Goal: Task Accomplishment & Management: Manage account settings

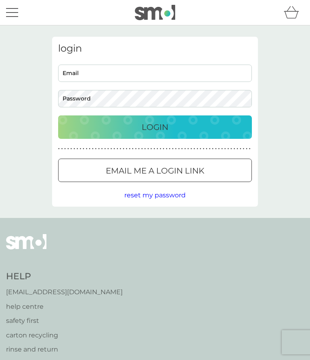
click at [84, 75] on input "Email" at bounding box center [155, 73] width 194 height 17
type input "[EMAIL_ADDRESS][DOMAIN_NAME]"
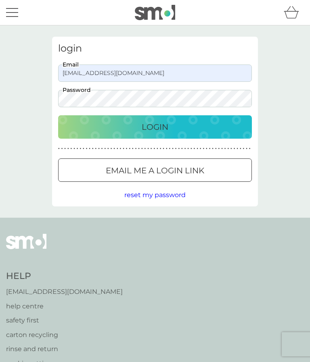
click at [149, 130] on p "Login" at bounding box center [155, 127] width 27 height 13
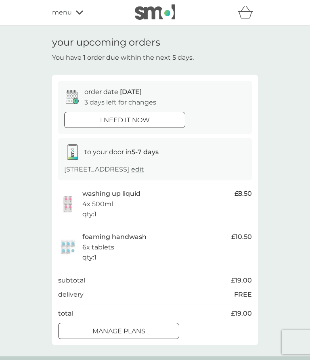
click at [128, 329] on div at bounding box center [118, 331] width 29 height 8
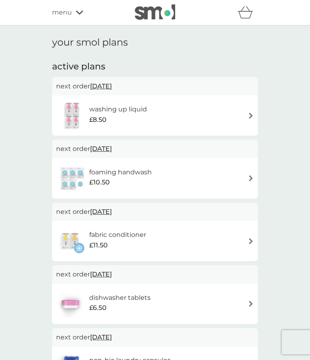
click at [246, 115] on div "washing up liquid £8.50" at bounding box center [155, 115] width 198 height 28
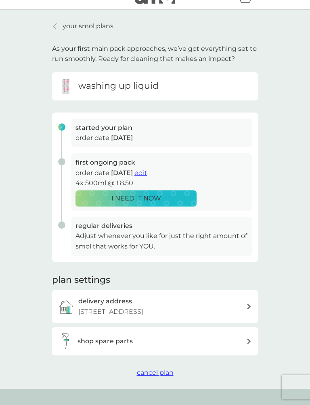
scroll to position [15, 0]
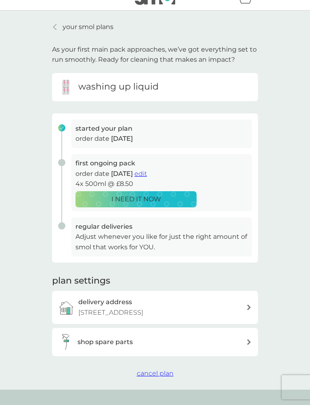
click at [147, 176] on button "edit" at bounding box center [140, 174] width 13 height 10
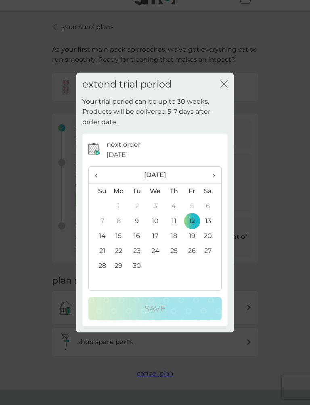
click at [211, 178] on span "›" at bounding box center [211, 175] width 8 height 17
click at [122, 239] on td "13" at bounding box center [118, 236] width 19 height 15
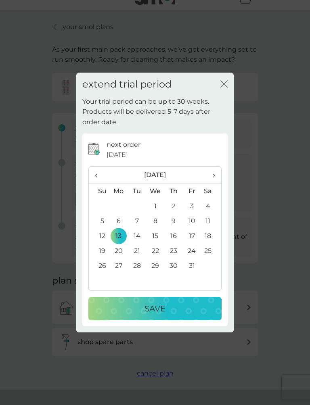
click at [158, 311] on p "Save" at bounding box center [154, 308] width 21 height 13
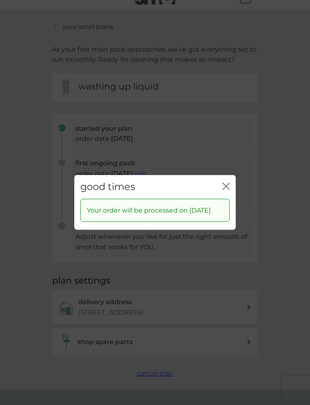
click at [225, 183] on icon "close" at bounding box center [224, 186] width 3 height 6
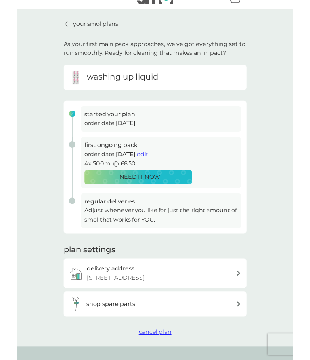
scroll to position [0, 0]
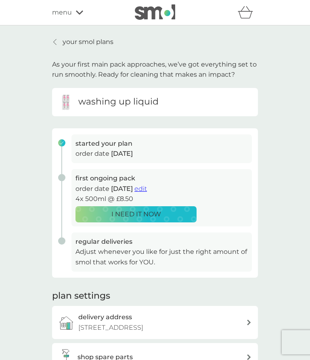
click at [59, 42] on link "your smol plans" at bounding box center [82, 42] width 61 height 10
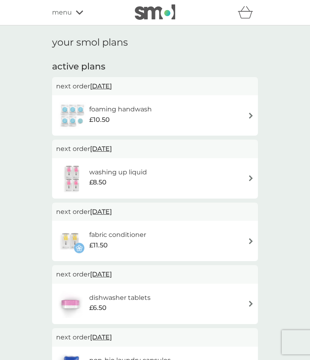
click at [240, 113] on div "foaming handwash £10.50" at bounding box center [155, 115] width 198 height 28
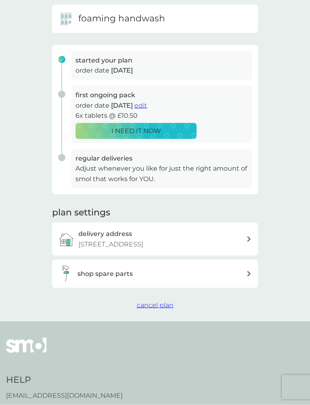
scroll to position [84, 0]
click at [147, 107] on span "edit" at bounding box center [140, 105] width 13 height 8
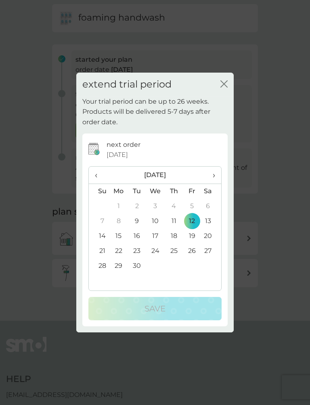
click at [214, 176] on span "›" at bounding box center [211, 175] width 8 height 17
click at [120, 238] on td "13" at bounding box center [118, 236] width 19 height 15
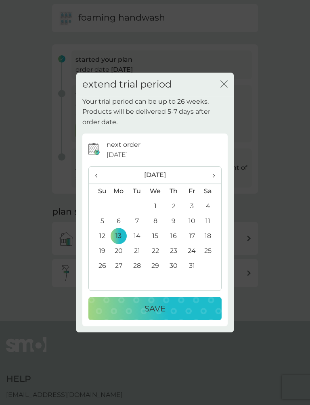
click at [159, 309] on p "Save" at bounding box center [154, 308] width 21 height 13
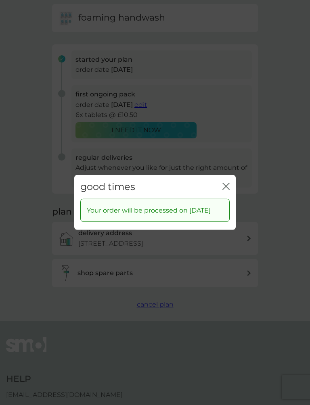
click at [226, 185] on icon "close" at bounding box center [225, 186] width 7 height 7
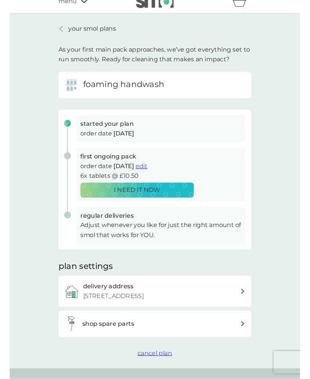
scroll to position [0, 0]
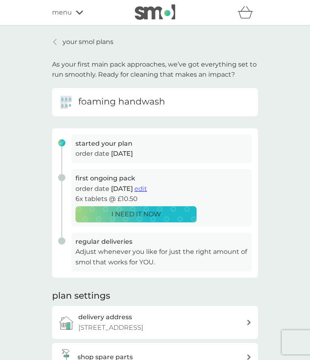
click at [78, 42] on p "your smol plans" at bounding box center [88, 42] width 51 height 10
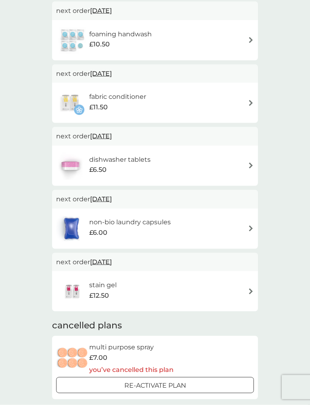
scroll to position [138, 0]
click at [233, 292] on div "stain gel £12.50" at bounding box center [155, 291] width 198 height 28
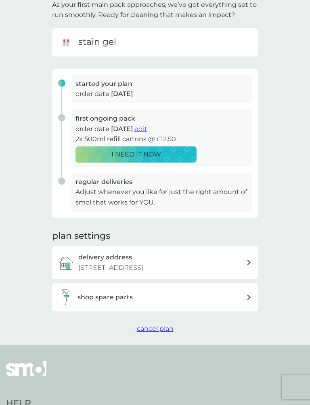
scroll to position [60, 0]
click at [155, 329] on button "cancel plan" at bounding box center [155, 328] width 37 height 10
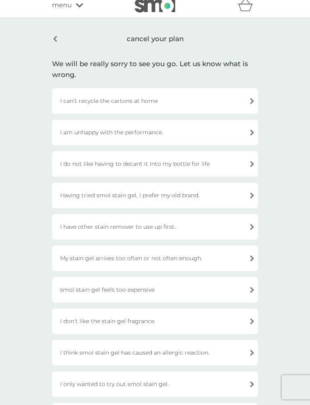
scroll to position [7, 0]
click at [61, 35] on div "cancel your plan" at bounding box center [155, 39] width 206 height 19
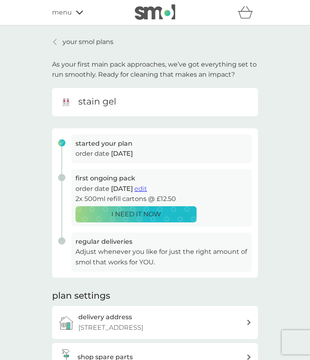
click at [67, 39] on p "your smol plans" at bounding box center [88, 42] width 51 height 10
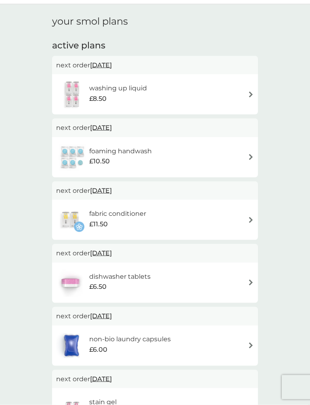
scroll to position [21, 0]
click at [245, 220] on div "fabric conditioner £11.50" at bounding box center [155, 219] width 198 height 28
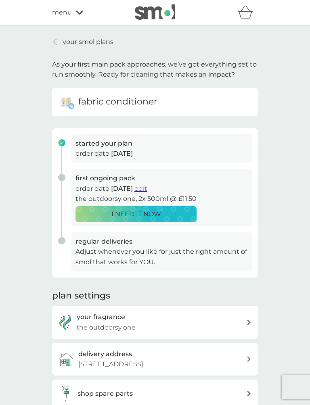
click at [147, 189] on span "edit" at bounding box center [140, 189] width 13 height 8
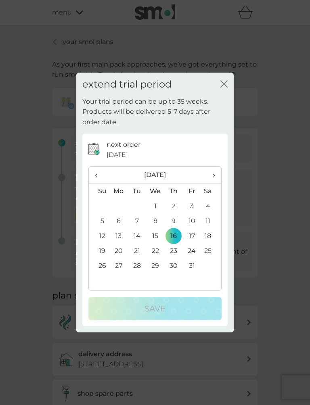
click at [214, 176] on span "›" at bounding box center [211, 175] width 8 height 17
click at [122, 235] on td "10" at bounding box center [118, 236] width 19 height 15
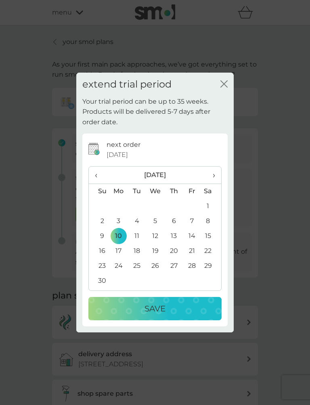
click at [162, 312] on p "Save" at bounding box center [154, 308] width 21 height 13
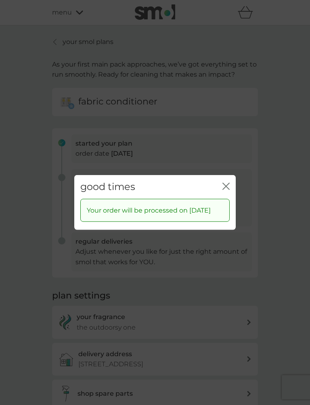
click at [224, 184] on icon "close" at bounding box center [224, 186] width 3 height 6
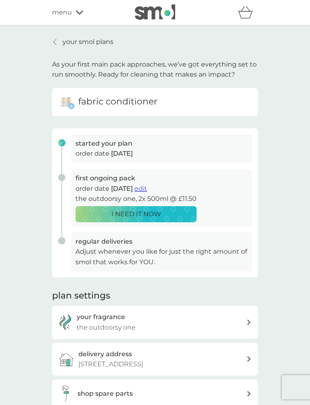
click at [72, 40] on p "your smol plans" at bounding box center [88, 42] width 51 height 10
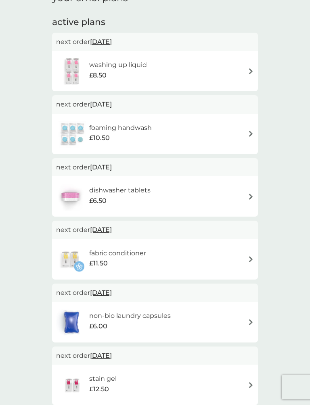
scroll to position [51, 0]
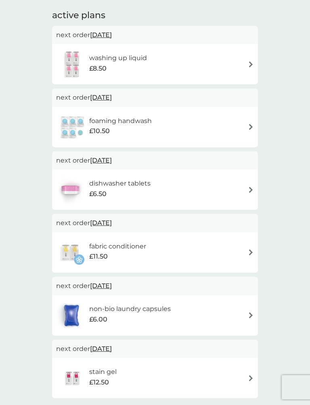
click at [248, 318] on div "non-bio laundry capsules £6.00" at bounding box center [155, 315] width 198 height 28
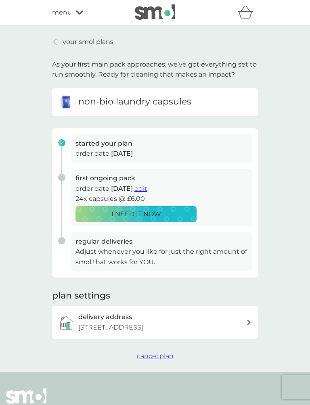
click at [147, 191] on button "edit" at bounding box center [140, 189] width 13 height 10
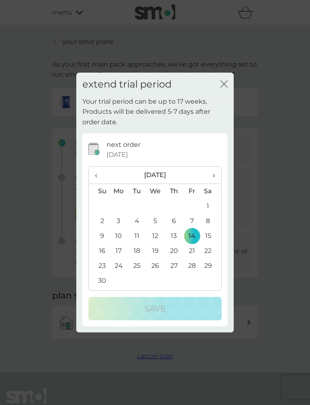
click at [226, 84] on icon "close" at bounding box center [223, 83] width 7 height 7
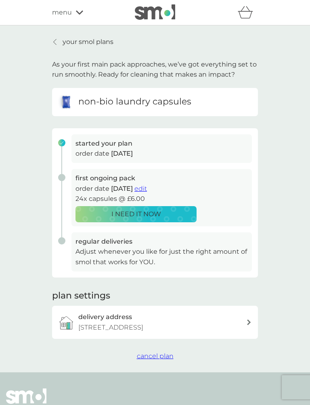
click at [158, 356] on span "cancel plan" at bounding box center [155, 356] width 37 height 8
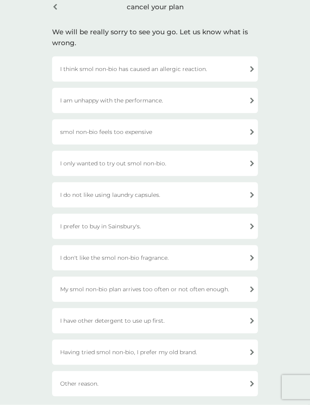
scroll to position [40, 0]
click at [251, 255] on div "I don't like the smol non-bio fragrance." at bounding box center [155, 257] width 206 height 25
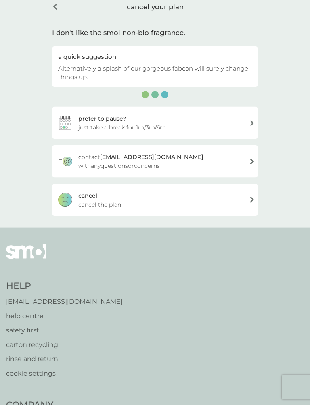
scroll to position [40, 0]
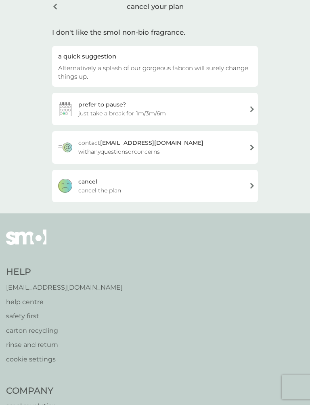
click at [59, 11] on div "cancel your plan" at bounding box center [155, 6] width 206 height 21
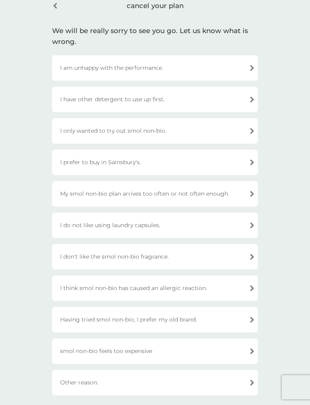
click at [57, 9] on div "cancel your plan" at bounding box center [155, 5] width 206 height 19
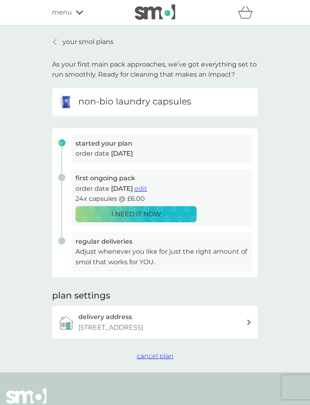
click at [59, 42] on link "your smol plans" at bounding box center [82, 42] width 61 height 10
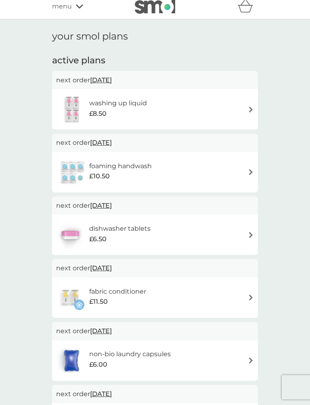
scroll to position [6, 0]
click at [72, 11] on div "menu" at bounding box center [86, 7] width 69 height 10
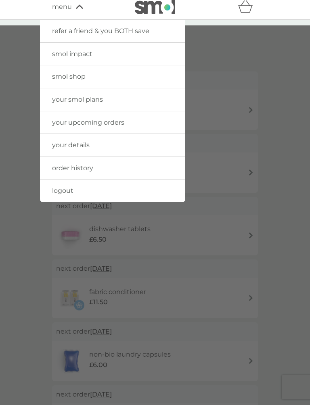
click at [62, 194] on link "logout" at bounding box center [112, 191] width 145 height 23
